Goal: Find specific fact: Find specific fact

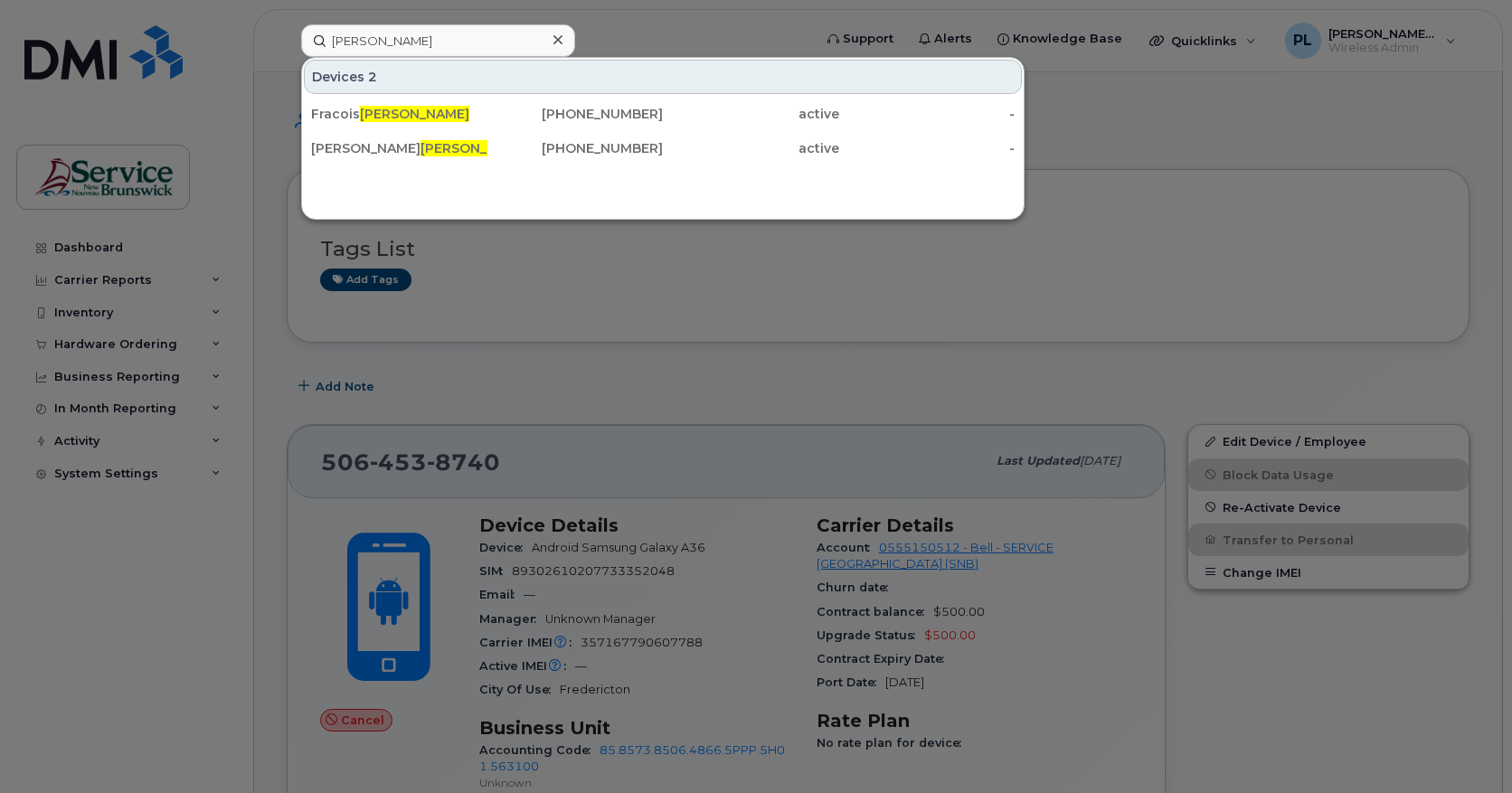
click at [385, 35] on input "[PERSON_NAME]" at bounding box center [438, 40] width 274 height 32
click at [420, 49] on input "frank" at bounding box center [438, 40] width 274 height 32
click at [420, 43] on input "frank" at bounding box center [438, 40] width 274 height 32
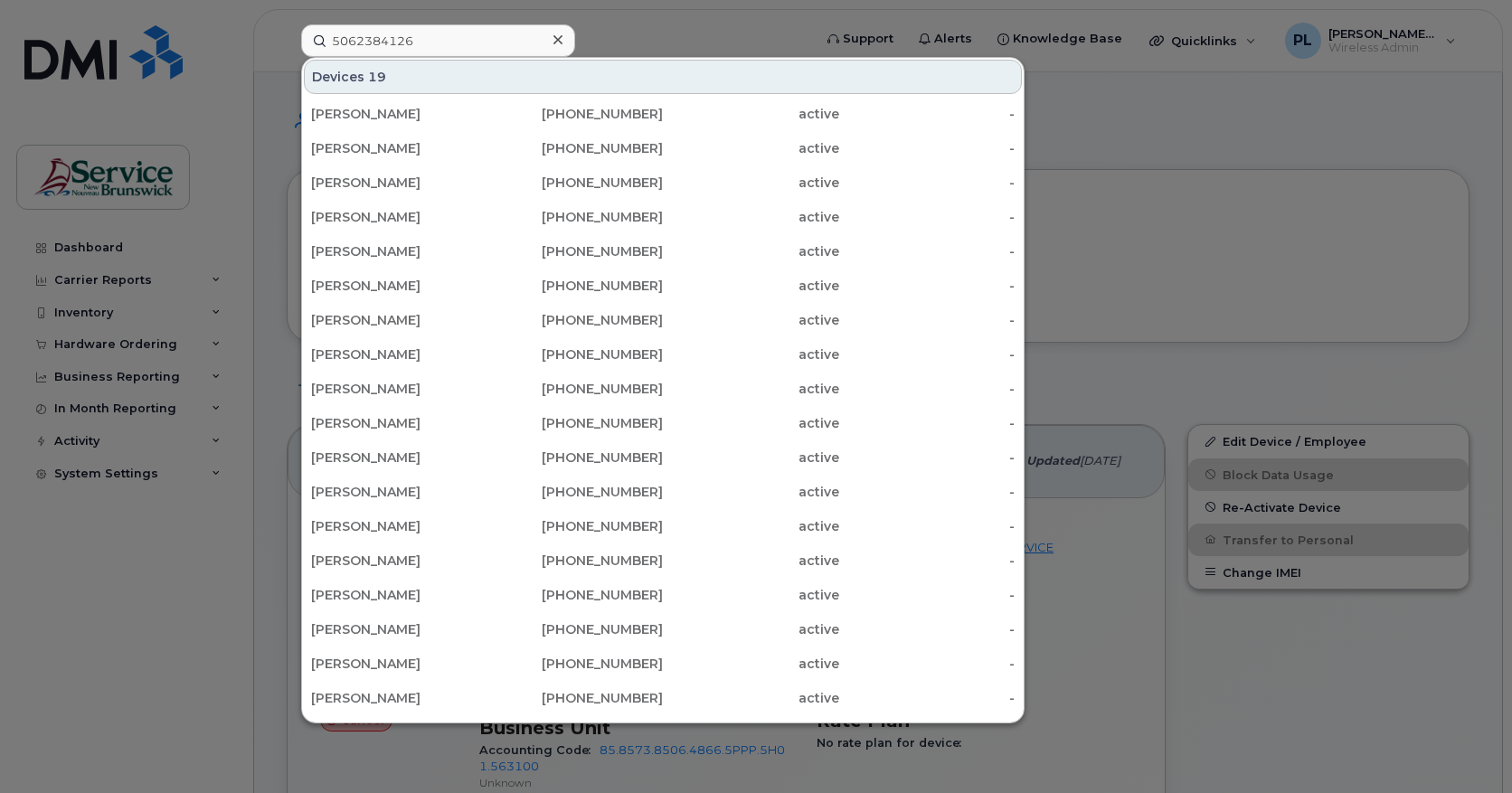
type input "5062384126"
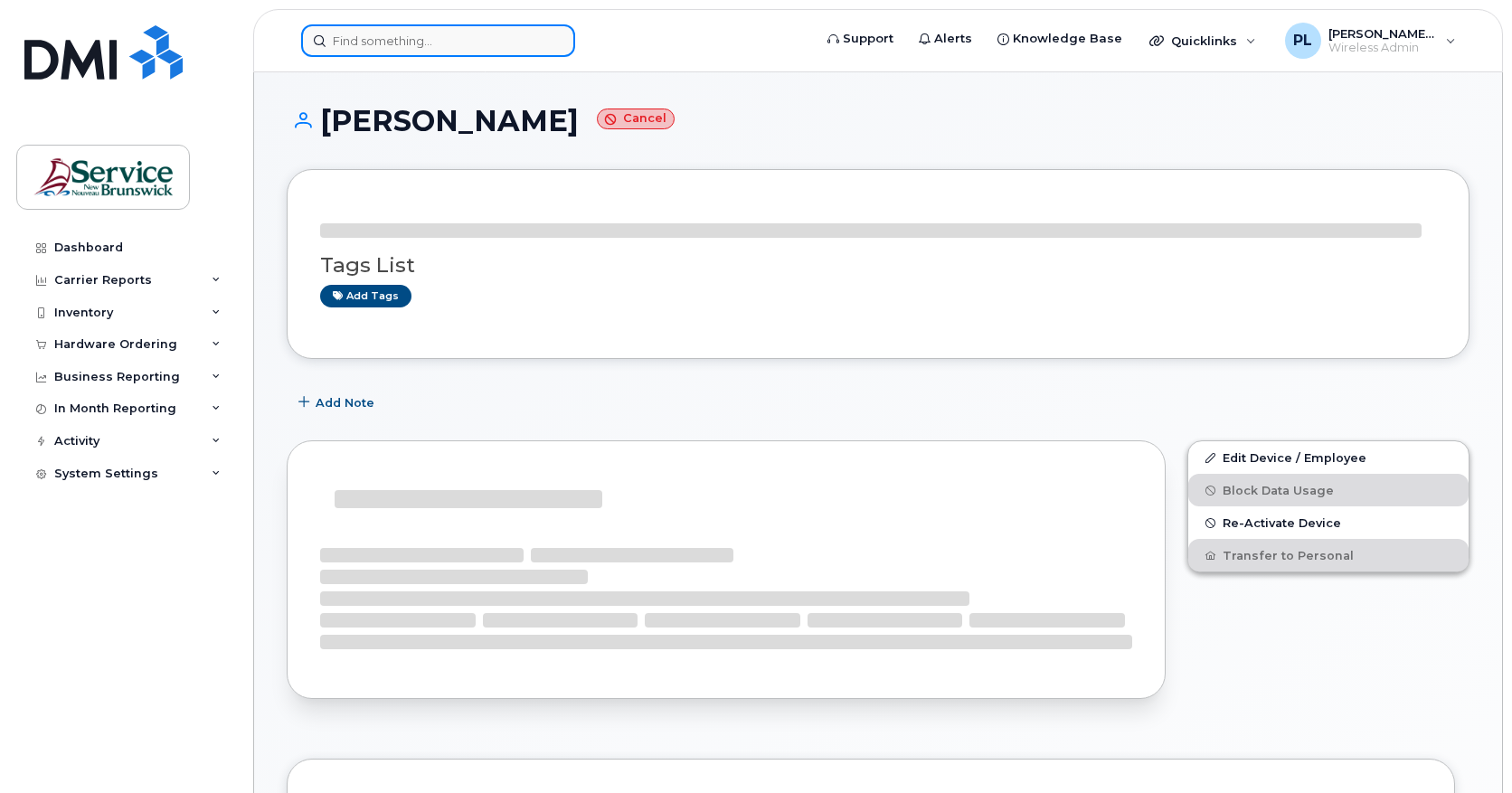
click at [401, 50] on input at bounding box center [438, 40] width 274 height 32
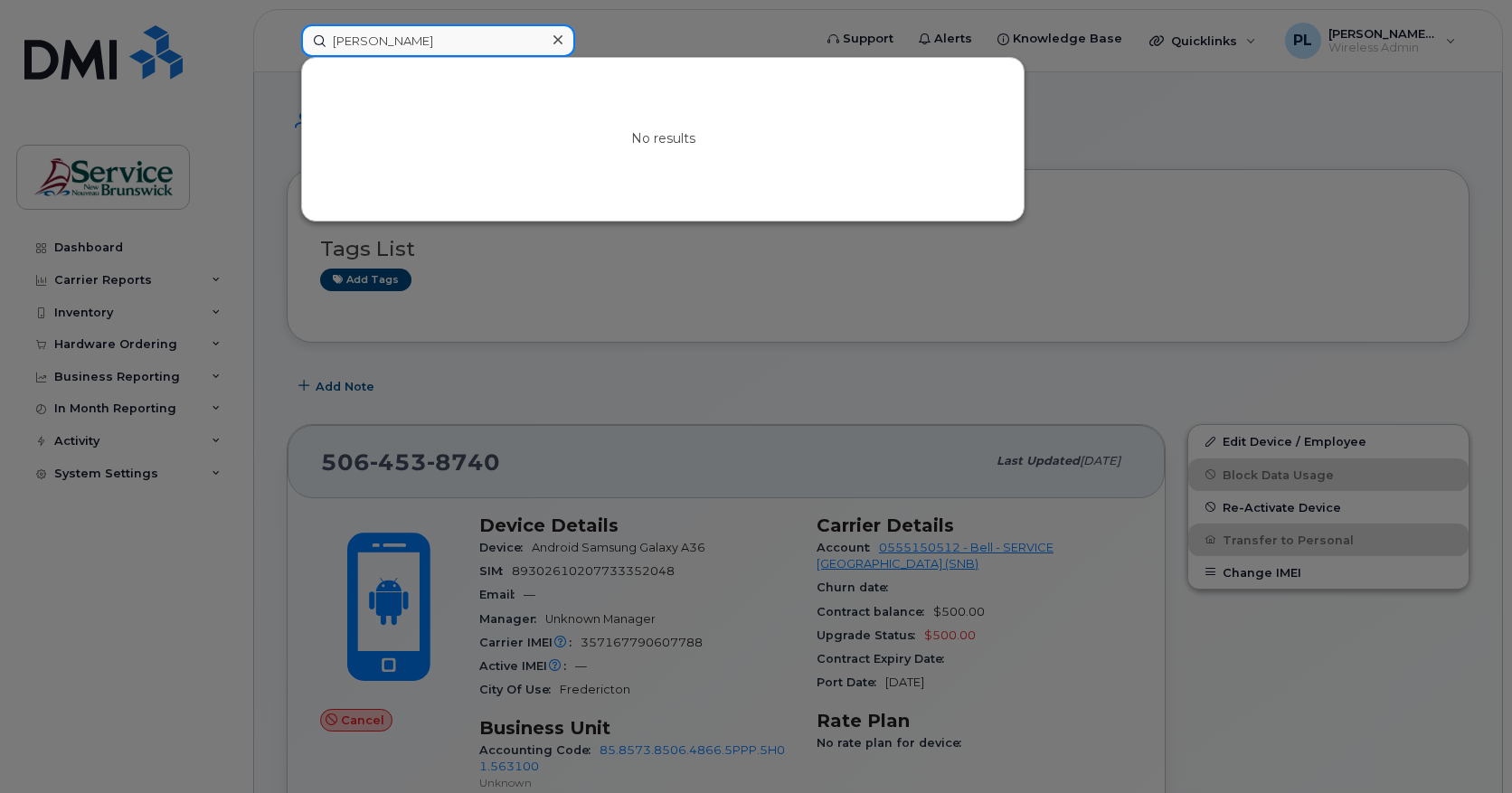
type input "[PERSON_NAME]"
click at [527, 326] on div at bounding box center [756, 396] width 1512 height 793
